Goal: Communication & Community: Answer question/provide support

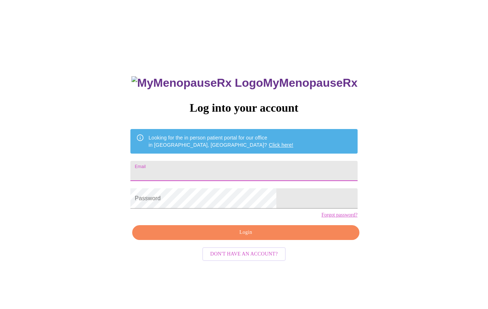
click at [217, 165] on input "Email" at bounding box center [243, 171] width 227 height 20
type input "cathy@landtroopstrategies.com"
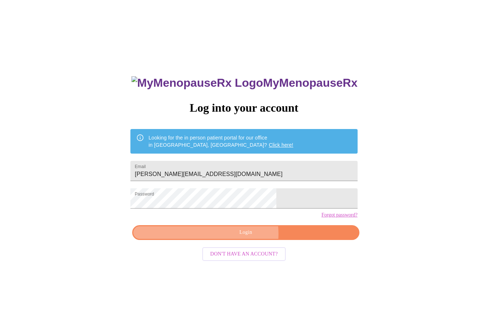
click at [238, 237] on span "Login" at bounding box center [246, 232] width 210 height 9
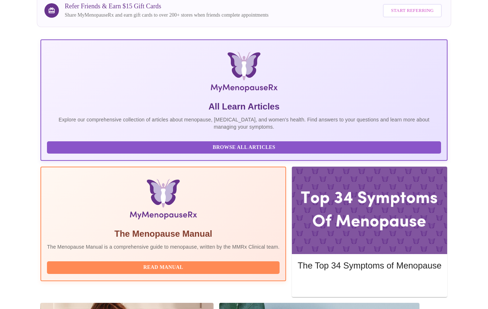
scroll to position [82, 0]
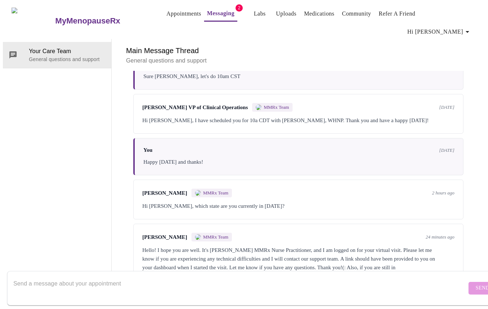
scroll to position [447, 0]
drag, startPoint x: 0, startPoint y: 0, endPoint x: 69, endPoint y: 276, distance: 284.1
click at [69, 276] on textarea "Send a message about your appointment" at bounding box center [239, 287] width 453 height 23
type textarea "thanks for your help [PERSON_NAME]! Appreciate you."
drag, startPoint x: 69, startPoint y: 276, endPoint x: 459, endPoint y: 280, distance: 389.9
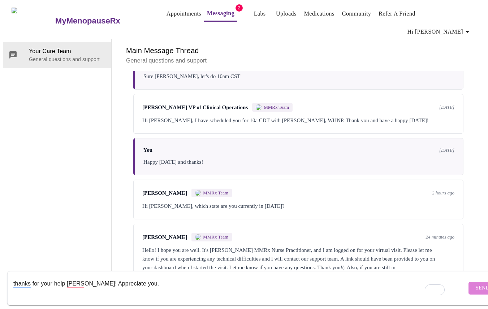
click at [476, 284] on span "Send" at bounding box center [483, 288] width 14 height 9
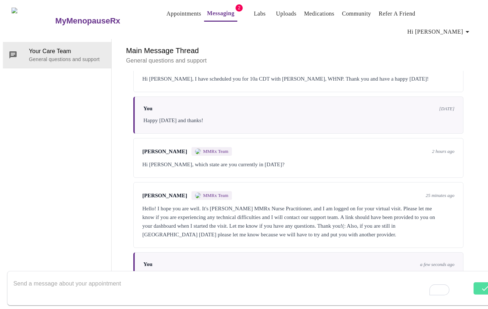
scroll to position [490, 0]
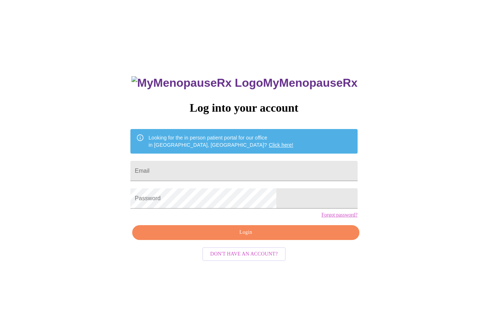
scroll to position [7, 0]
